Goal: Information Seeking & Learning: Find specific fact

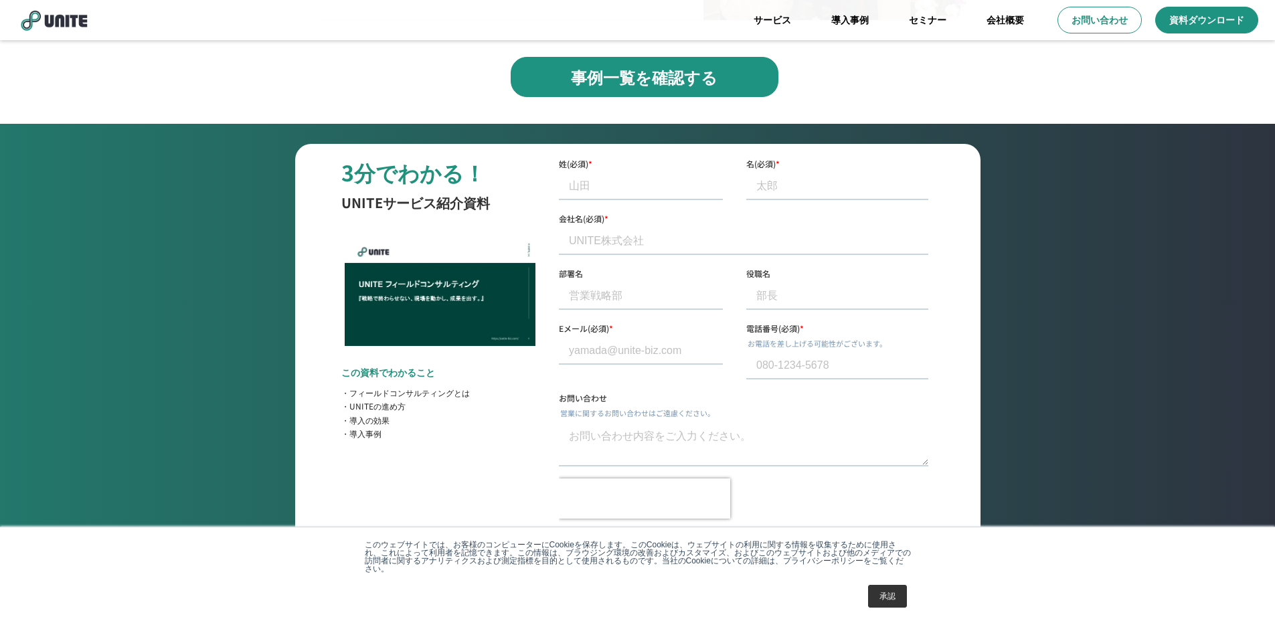
scroll to position [4823, 0]
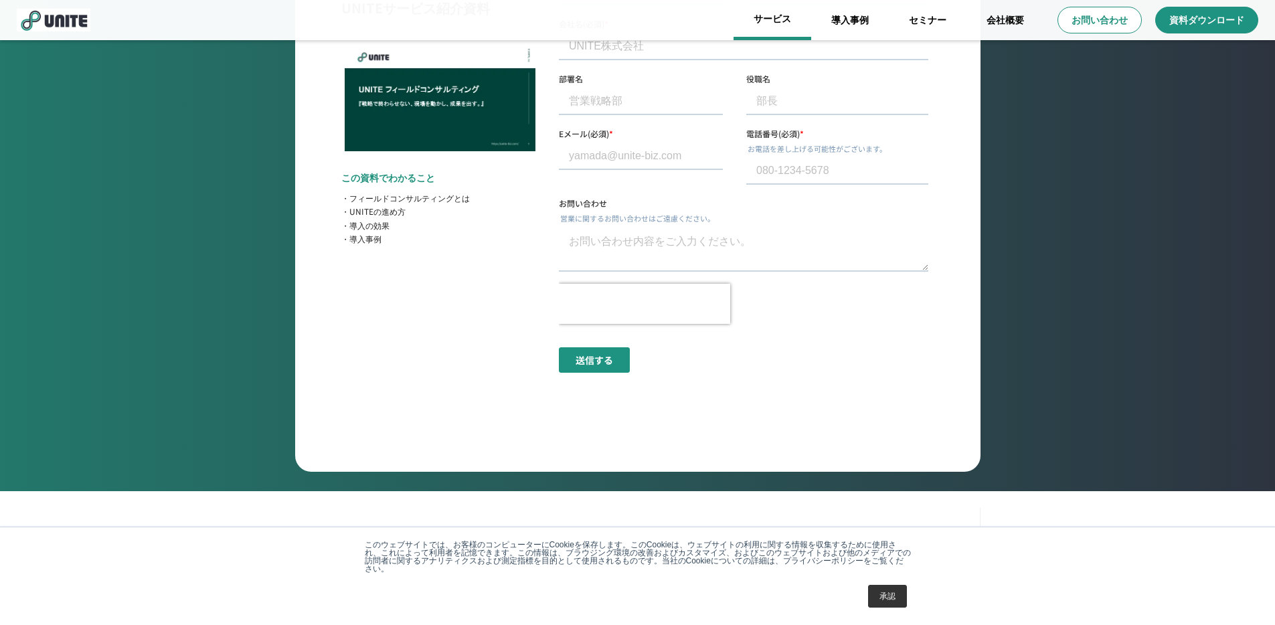
click at [782, 26] on link "サービス" at bounding box center [772, 20] width 78 height 40
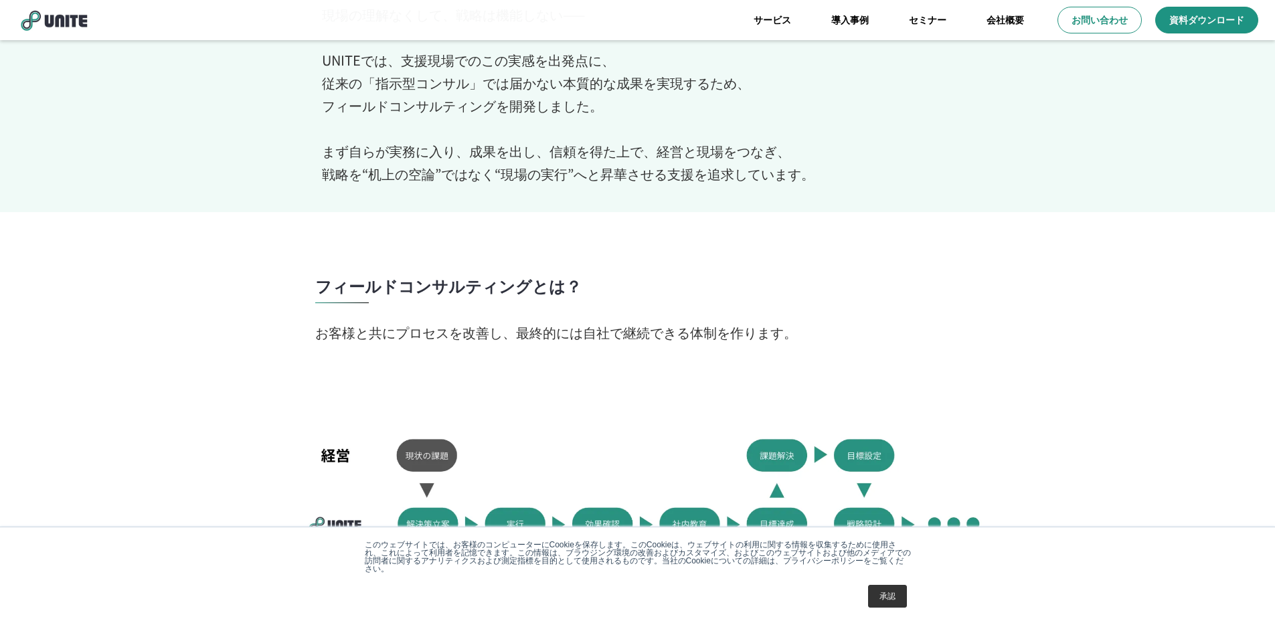
scroll to position [152, 0]
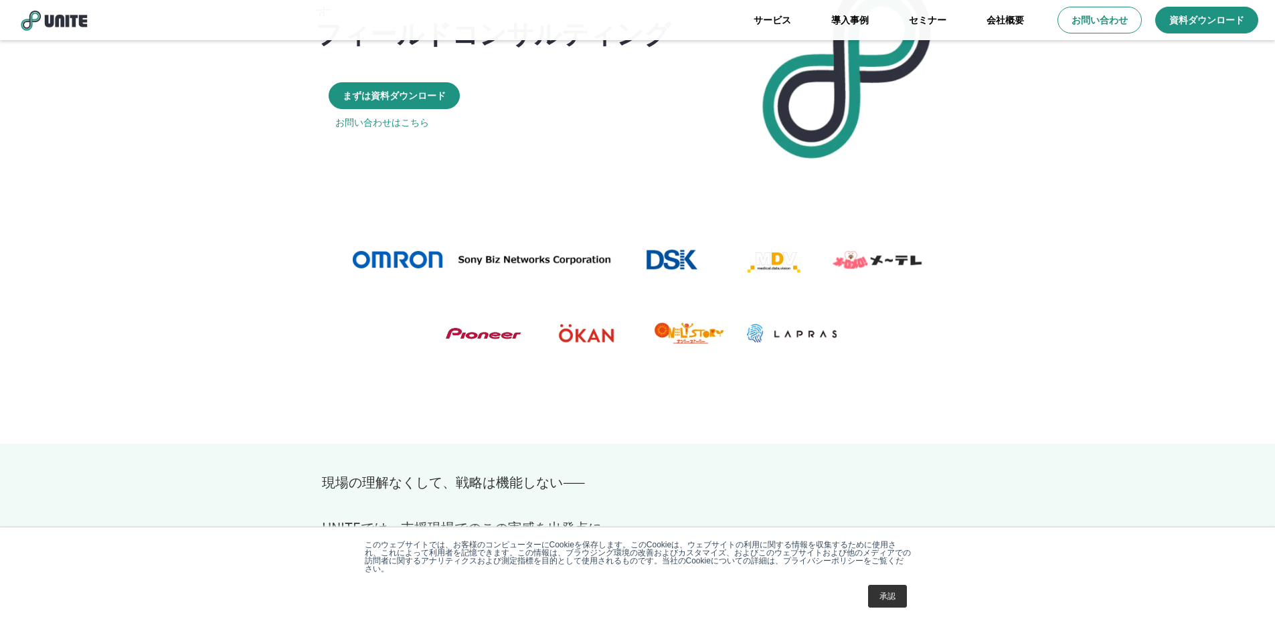
click at [70, 22] on img at bounding box center [54, 20] width 74 height 23
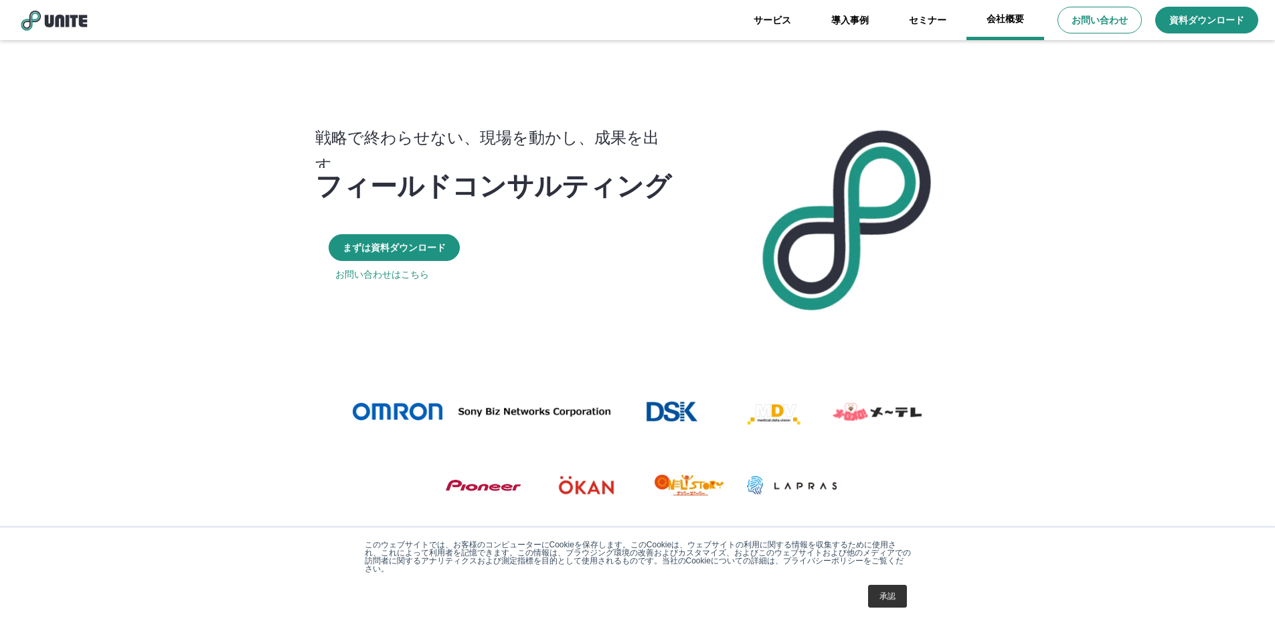
click at [988, 31] on link "会社概要" at bounding box center [1005, 20] width 78 height 40
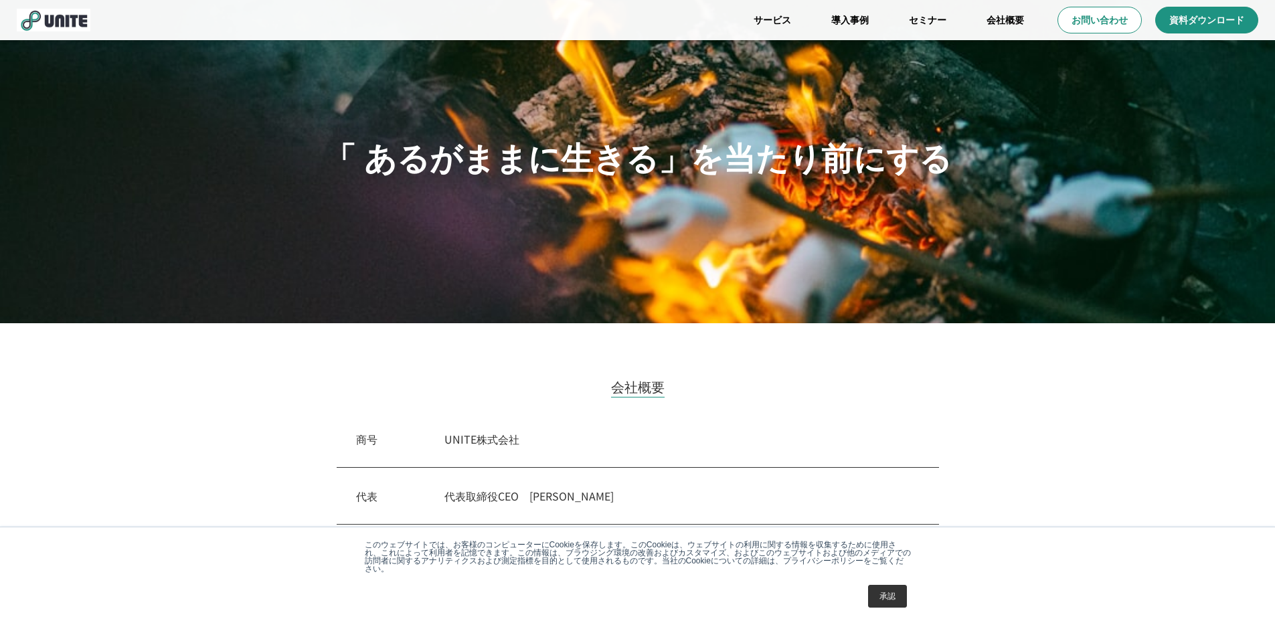
scroll to position [25, 0]
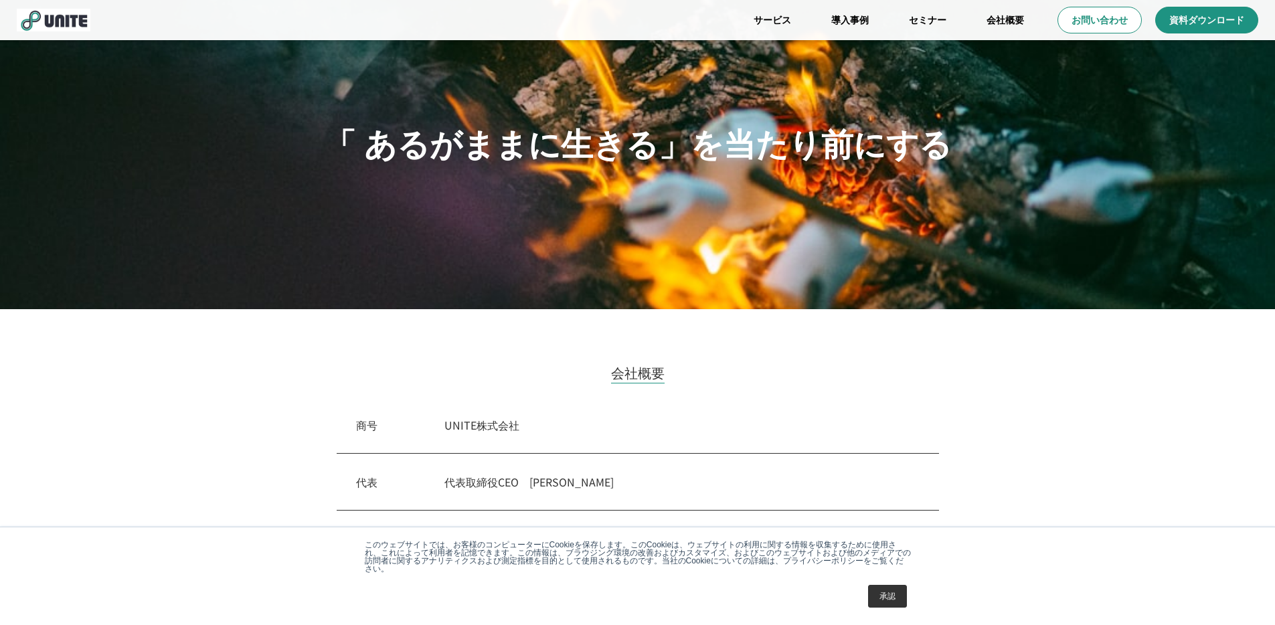
drag, startPoint x: 523, startPoint y: 436, endPoint x: 446, endPoint y: 434, distance: 77.0
click at [446, 434] on div "商号　 UNITE株式会社" at bounding box center [638, 425] width 602 height 57
drag, startPoint x: 442, startPoint y: 428, endPoint x: 542, endPoint y: 429, distance: 100.4
click at [542, 429] on div "商号　 UNITE株式会社" at bounding box center [638, 425] width 602 height 57
copy p "UNITE株式会社"
